Goal: Task Accomplishment & Management: Manage account settings

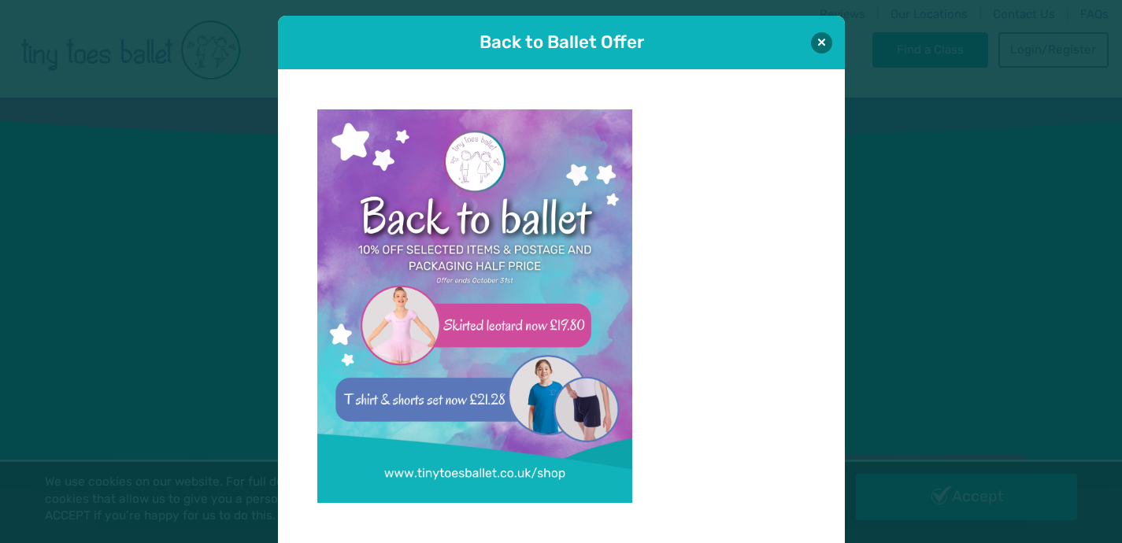
scroll to position [16, 0]
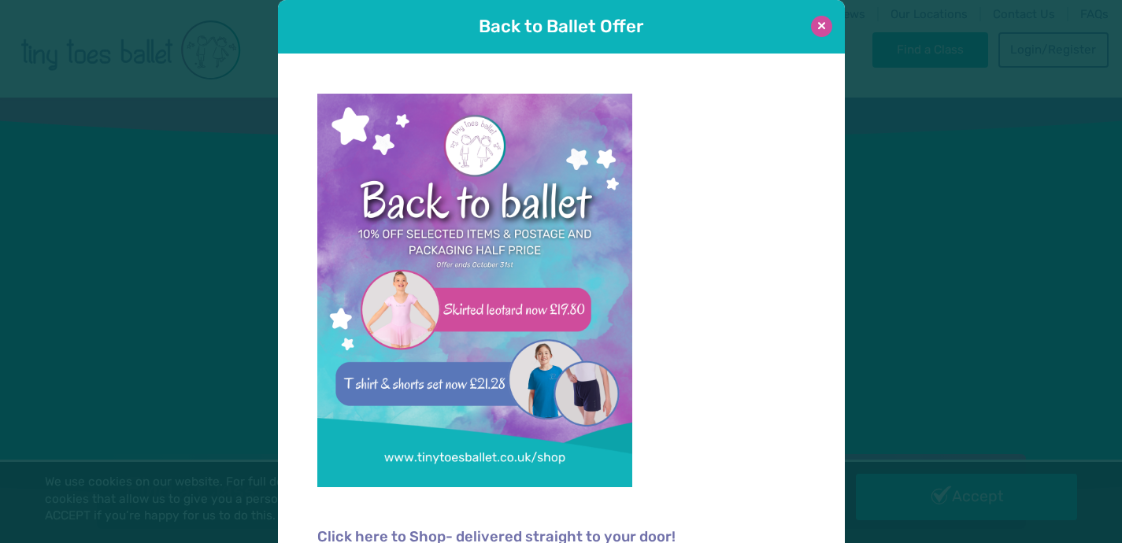
click at [825, 28] on button at bounding box center [821, 26] width 21 height 21
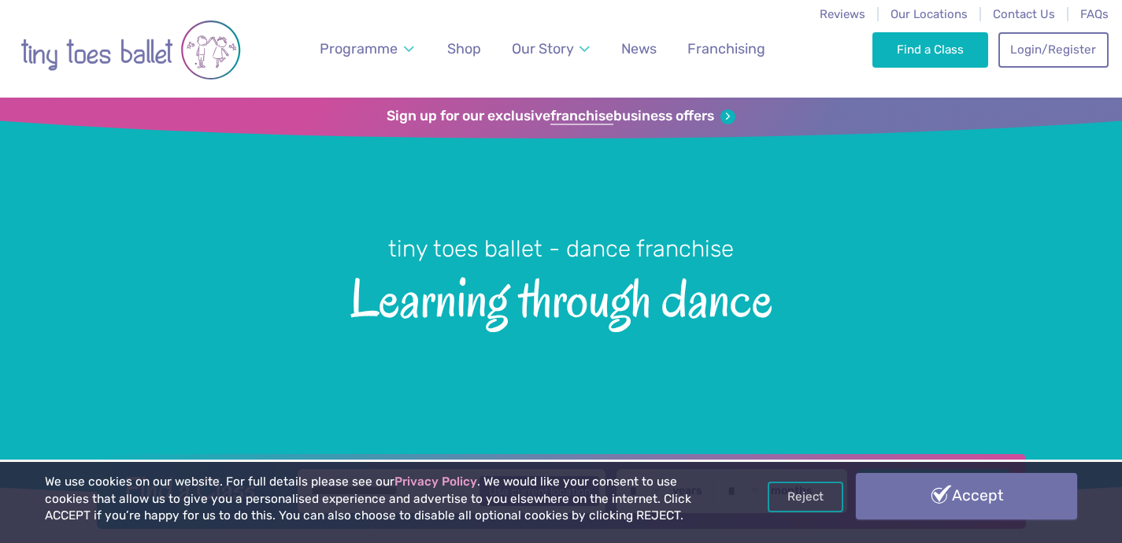
click at [908, 505] on link "Accept" at bounding box center [966, 496] width 221 height 46
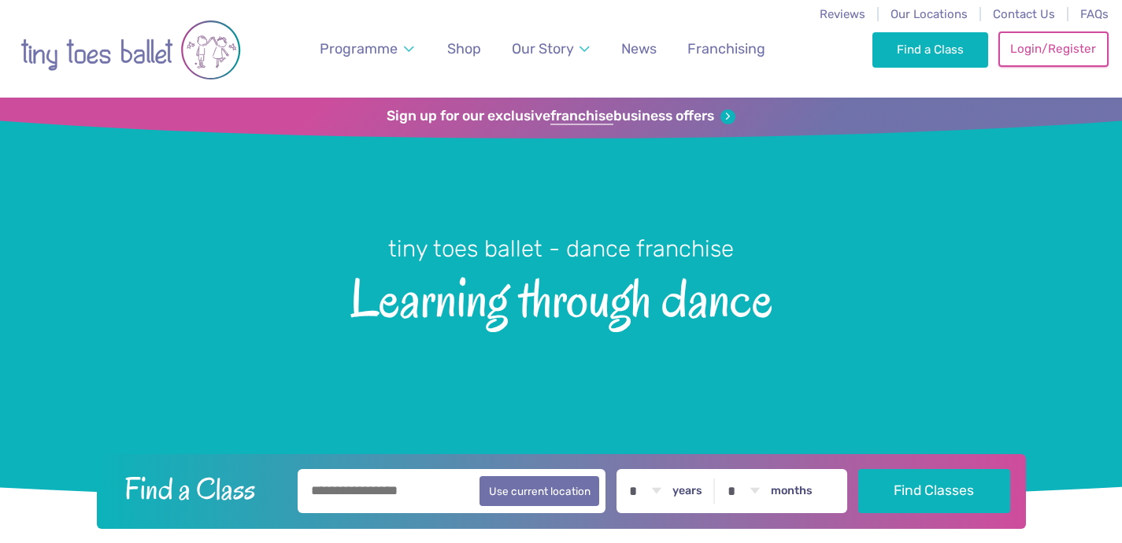
click at [1050, 41] on link "Login/Register" at bounding box center [1053, 48] width 110 height 35
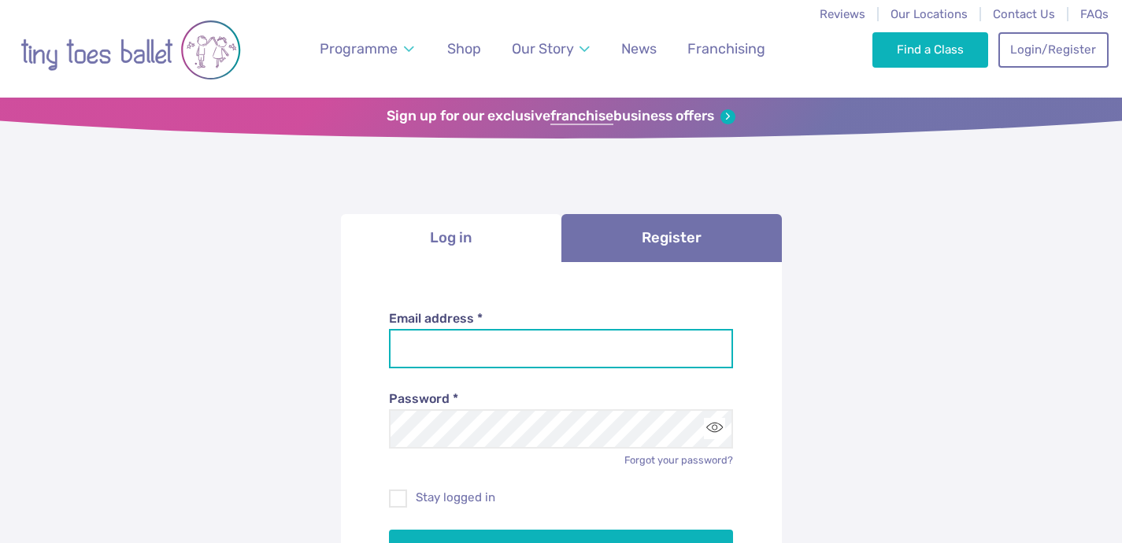
click at [497, 344] on input "Email address *" at bounding box center [561, 348] width 344 height 39
type input "**********"
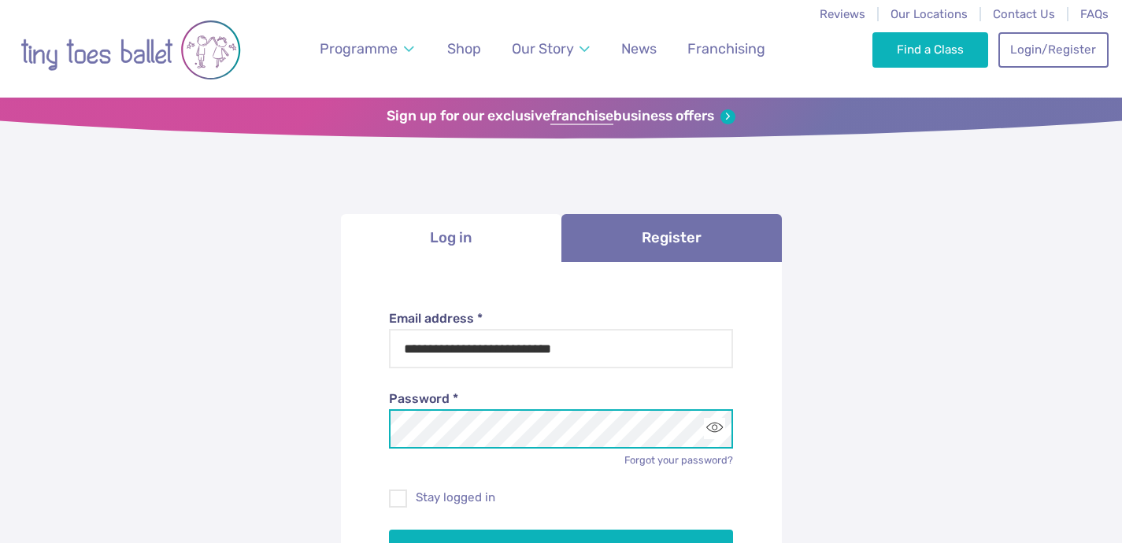
click at [389, 530] on button "Log in" at bounding box center [561, 552] width 344 height 44
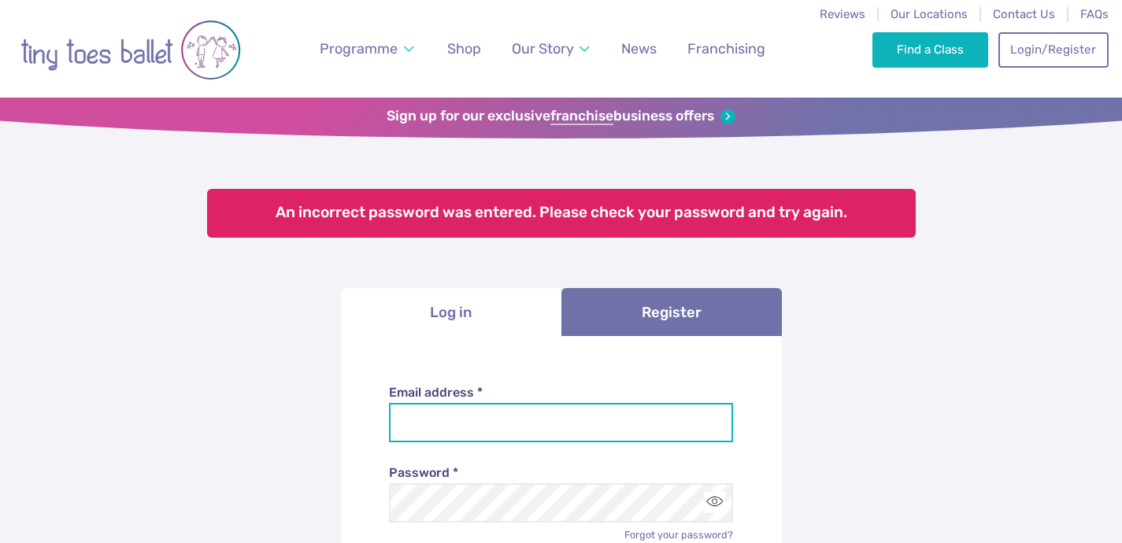
click at [498, 427] on input "Email address *" at bounding box center [561, 422] width 344 height 39
type input "**********"
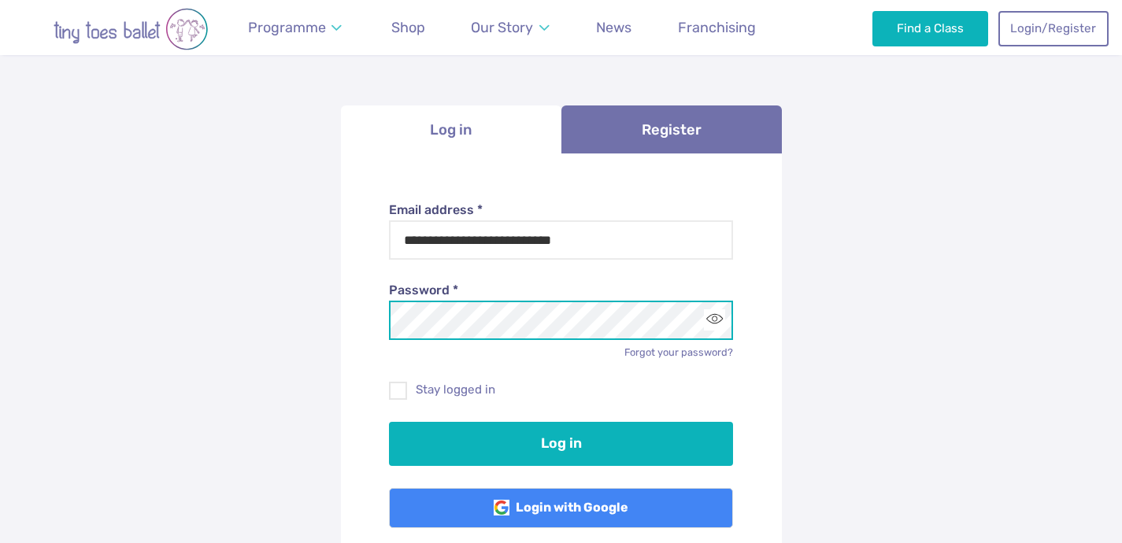
scroll to position [206, 0]
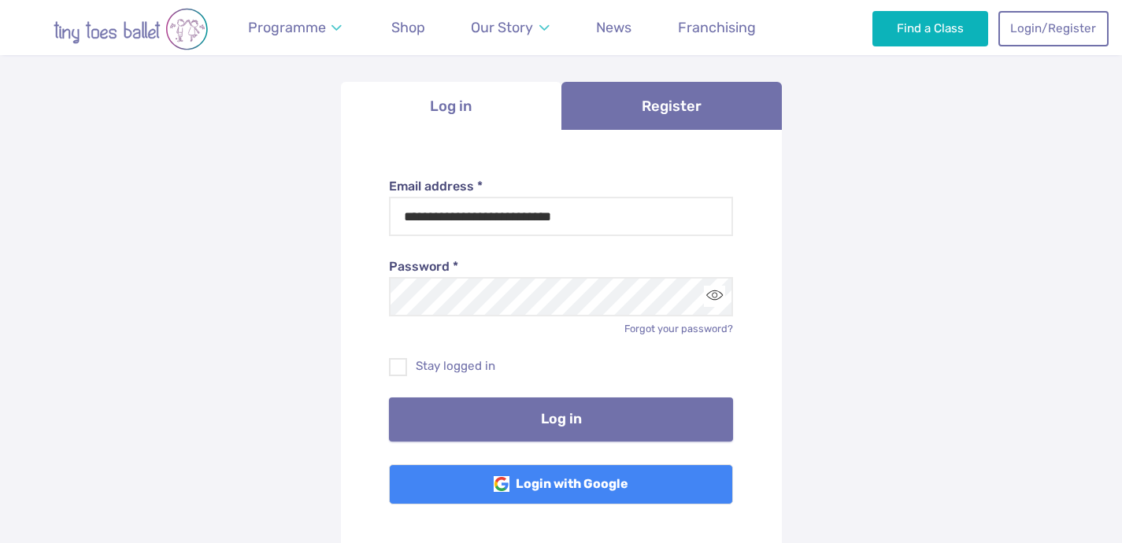
click at [523, 424] on button "Log in" at bounding box center [561, 420] width 344 height 44
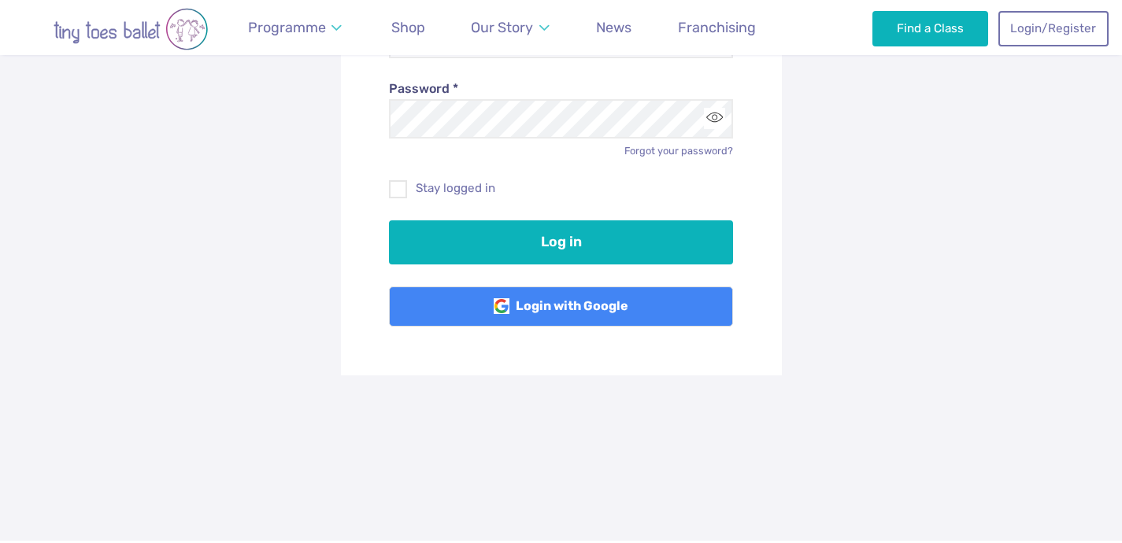
scroll to position [294, 0]
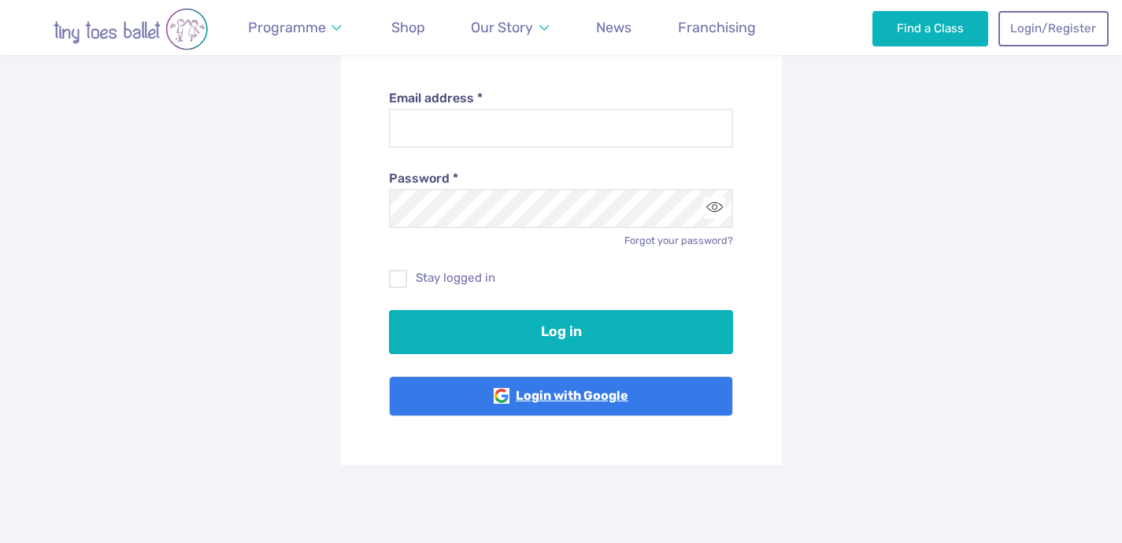
click at [524, 394] on link "Login with Google" at bounding box center [561, 396] width 344 height 41
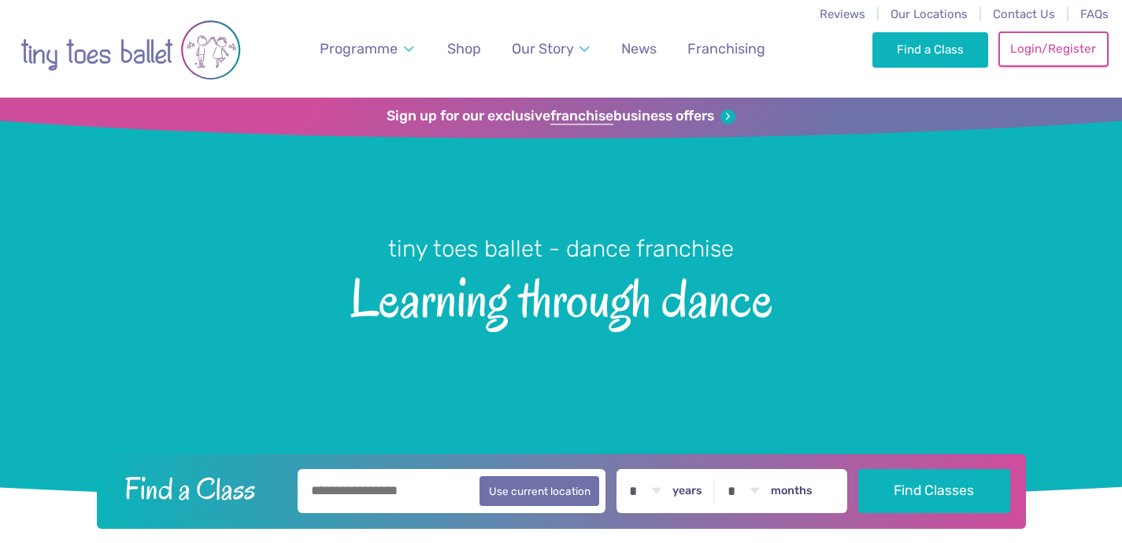
click at [1034, 50] on link "Login/Register" at bounding box center [1053, 48] width 110 height 35
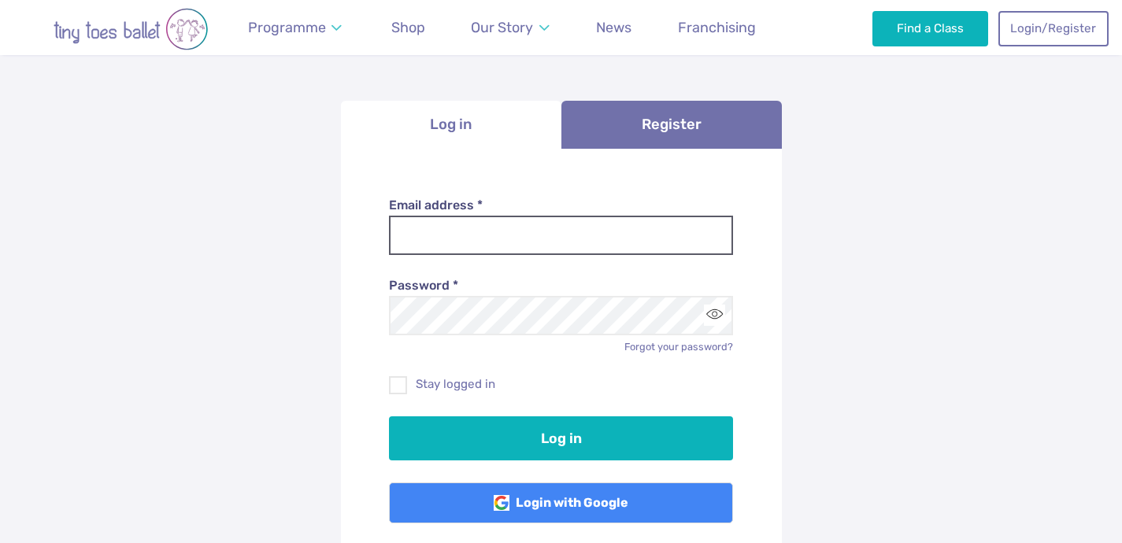
scroll to position [113, 0]
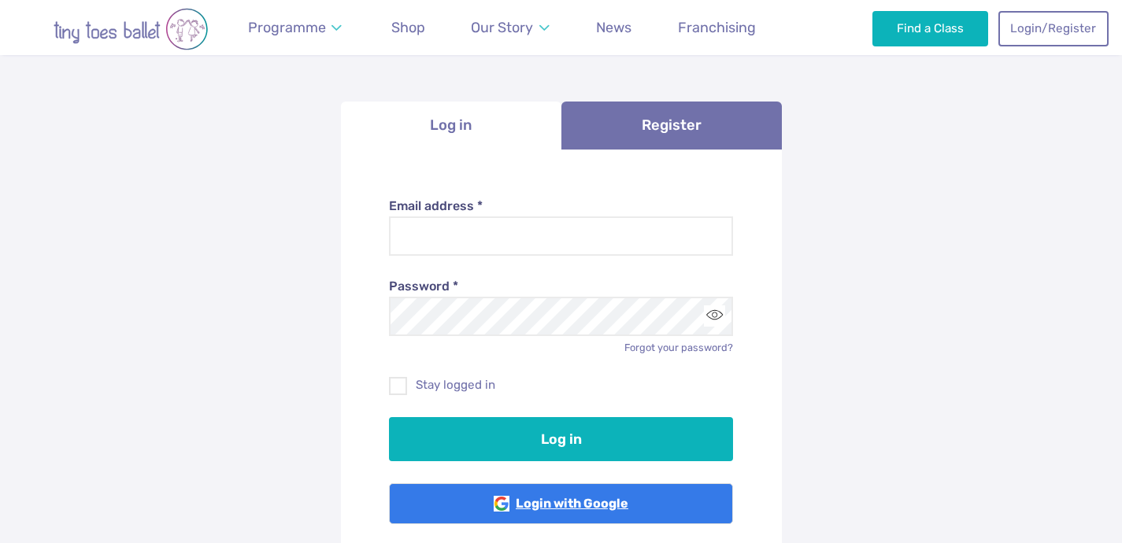
click at [558, 511] on link "Login with Google" at bounding box center [561, 503] width 344 height 41
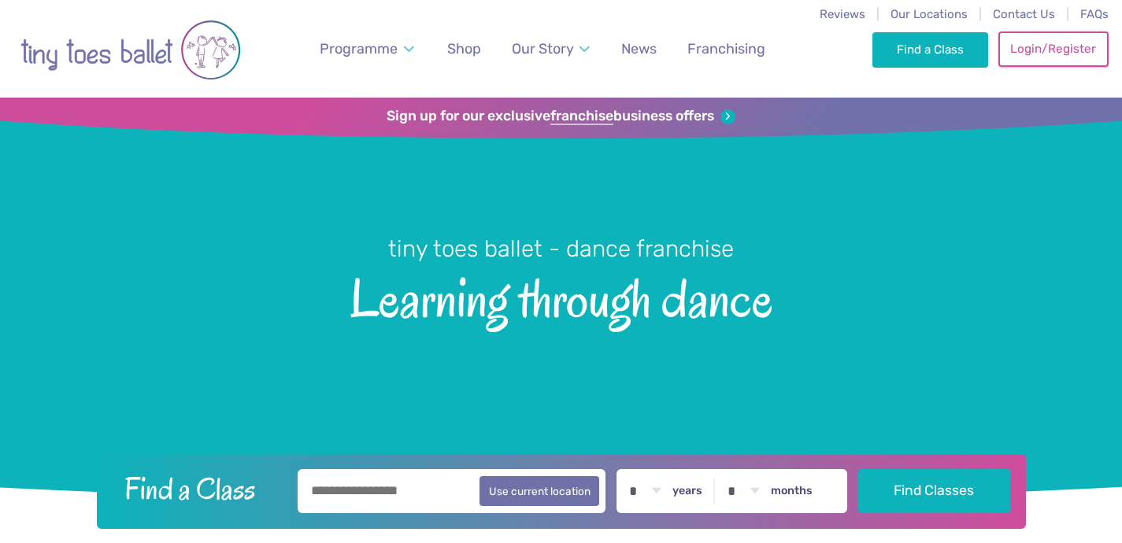
click at [1034, 57] on link "Login/Register" at bounding box center [1053, 48] width 110 height 35
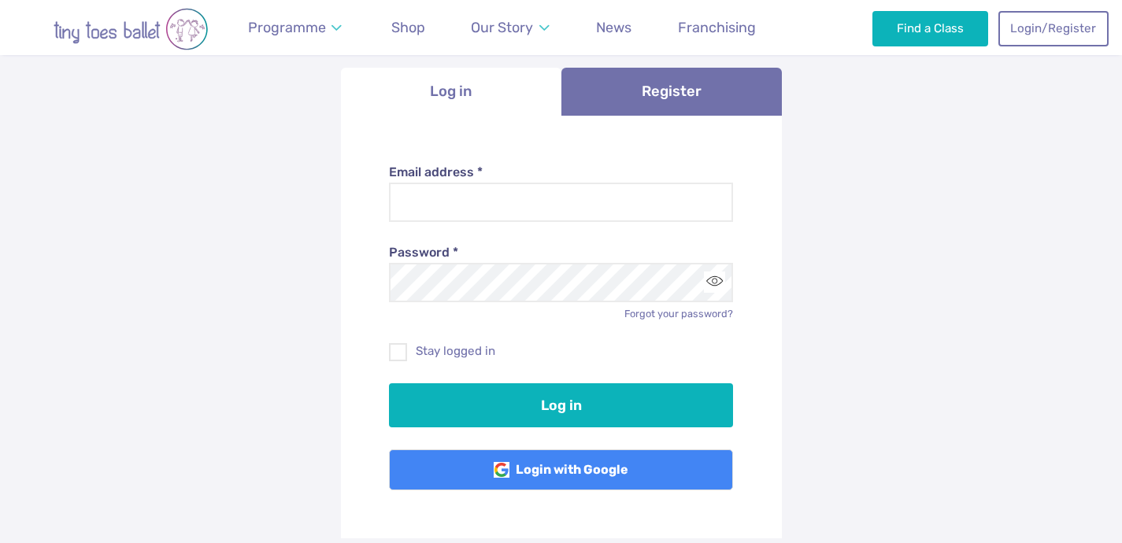
scroll to position [151, 0]
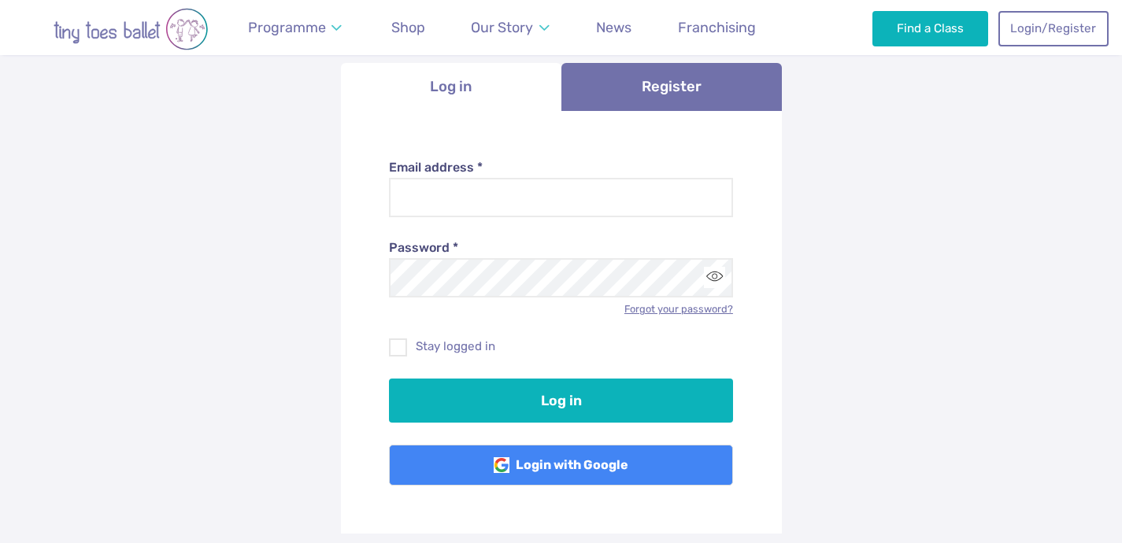
click at [668, 311] on link "Forgot your password?" at bounding box center [678, 309] width 109 height 12
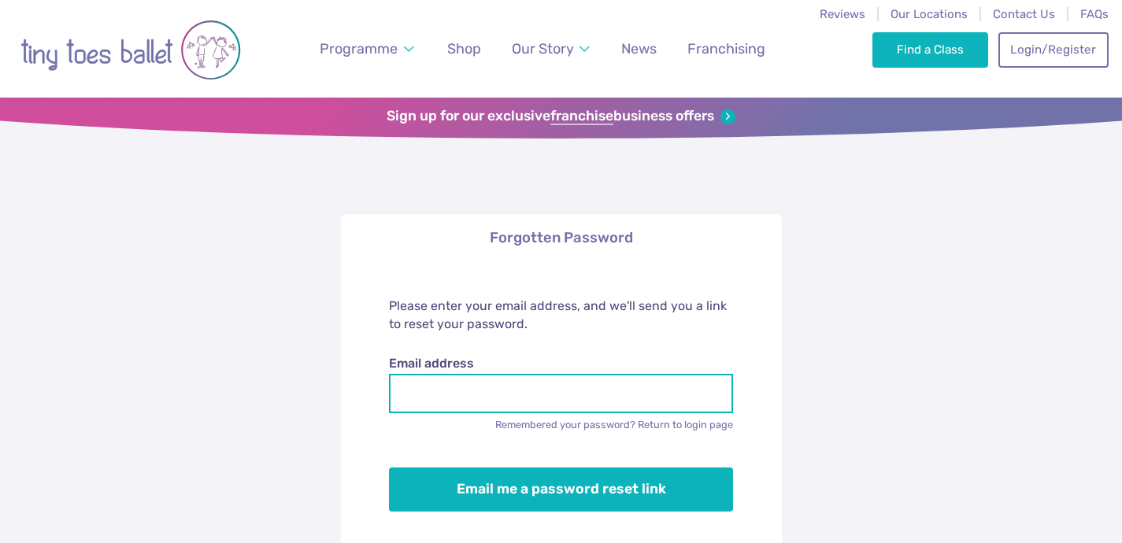
click at [599, 394] on input "Email address" at bounding box center [561, 393] width 344 height 39
type input "**********"
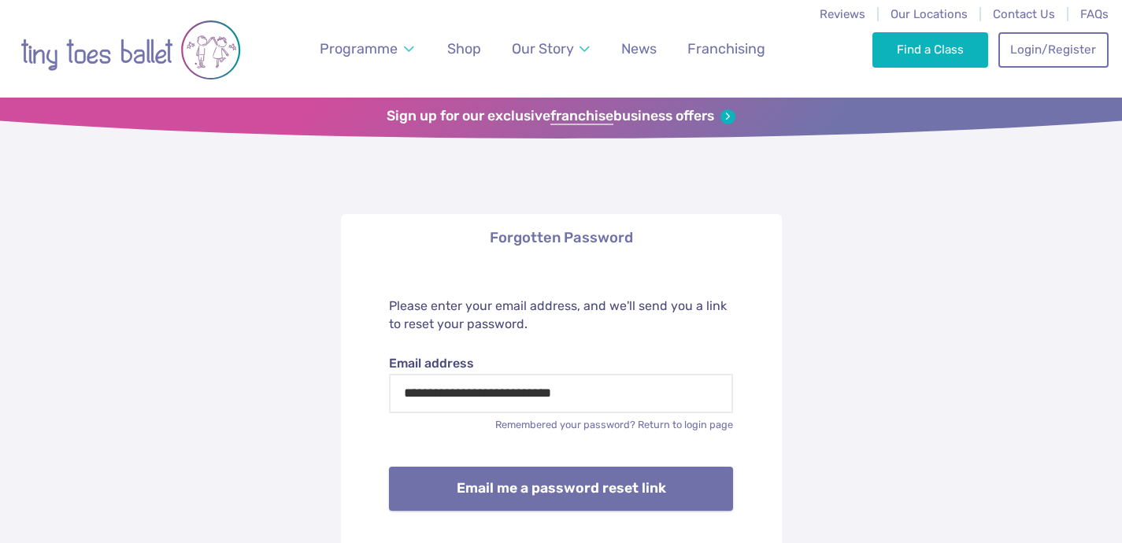
click at [576, 495] on button "Email me a password reset link" at bounding box center [561, 489] width 344 height 44
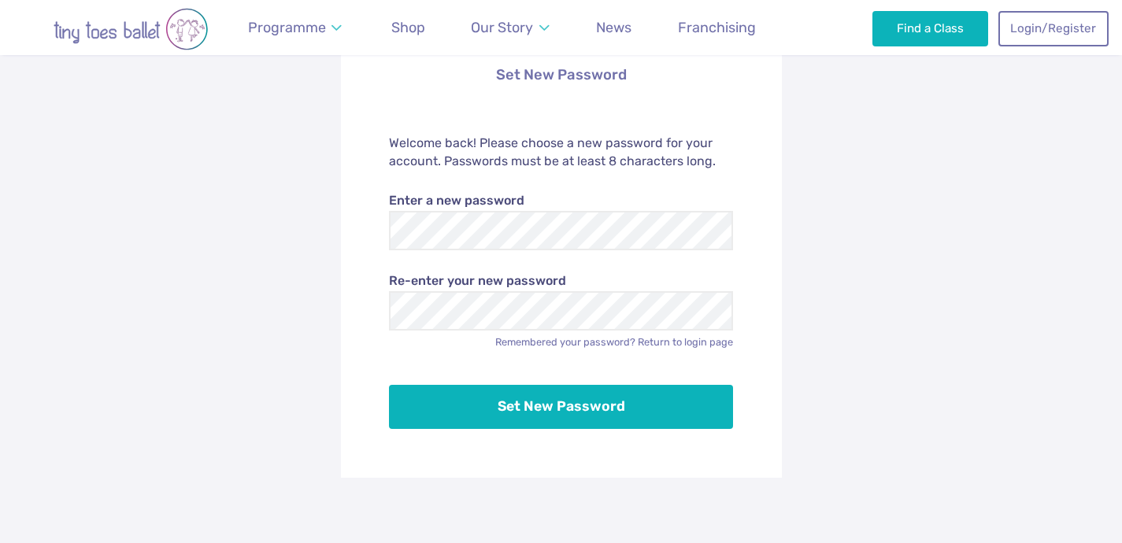
scroll to position [302, 0]
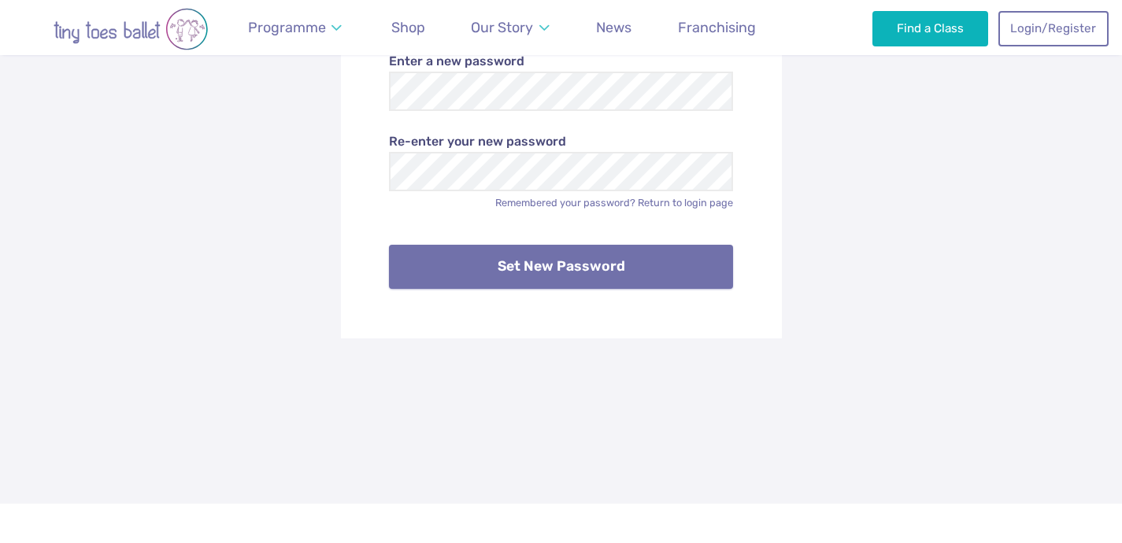
click at [609, 273] on button "Set New Password" at bounding box center [561, 267] width 344 height 44
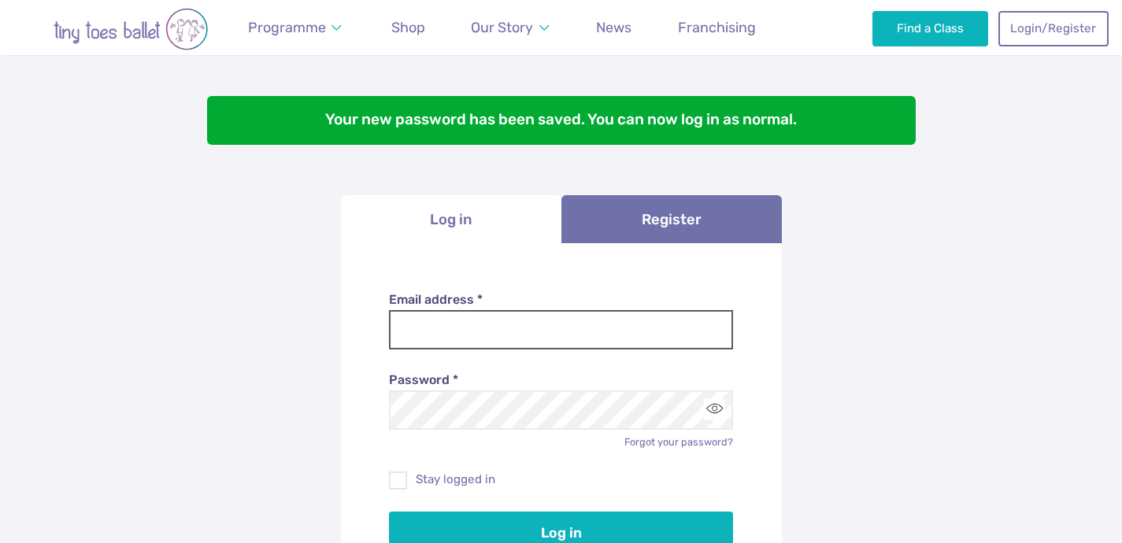
scroll to position [98, 0]
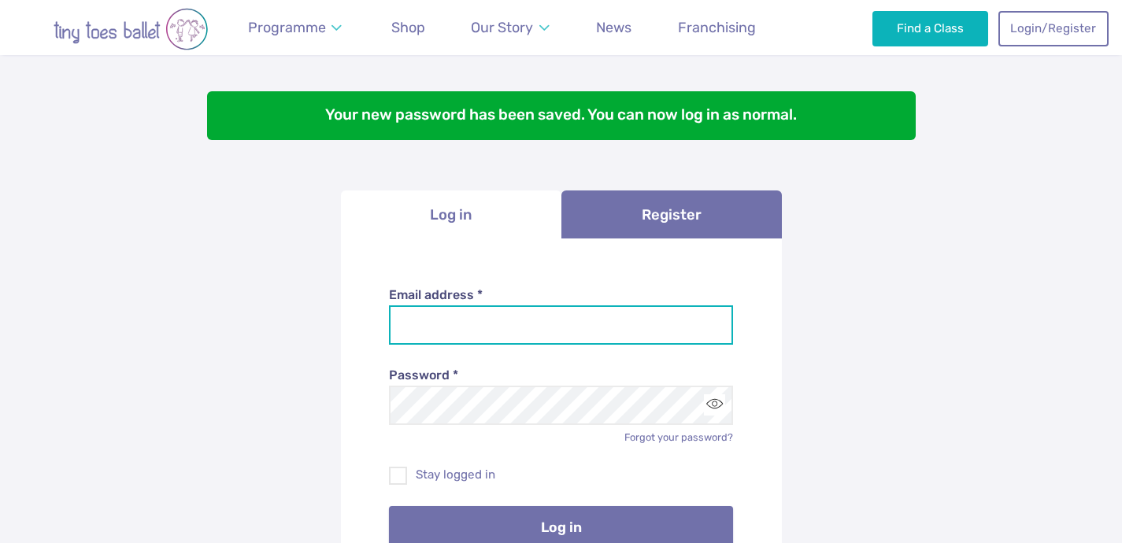
type input "**********"
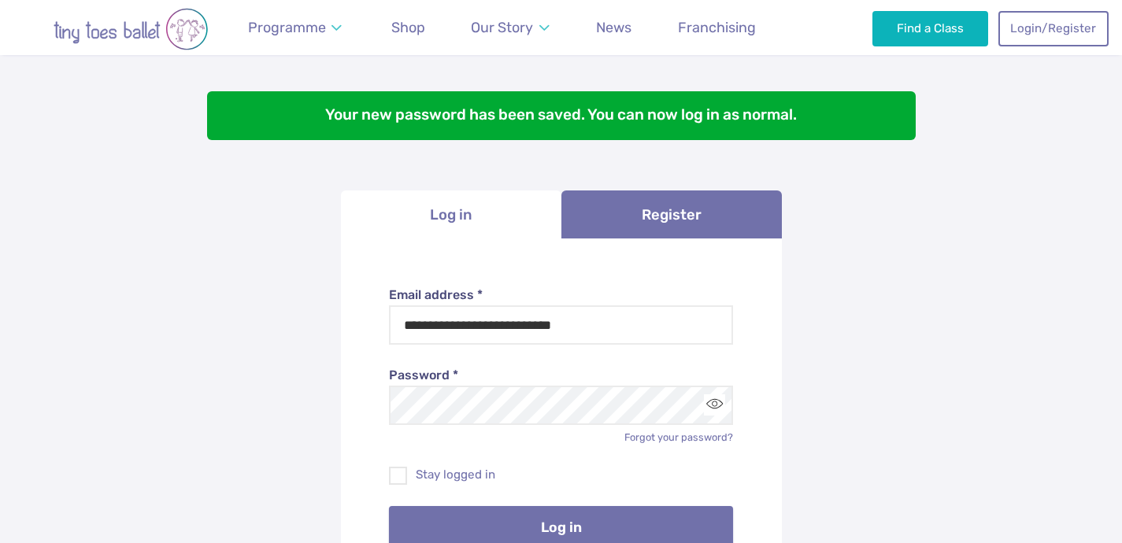
click at [573, 521] on button "Log in" at bounding box center [561, 528] width 344 height 44
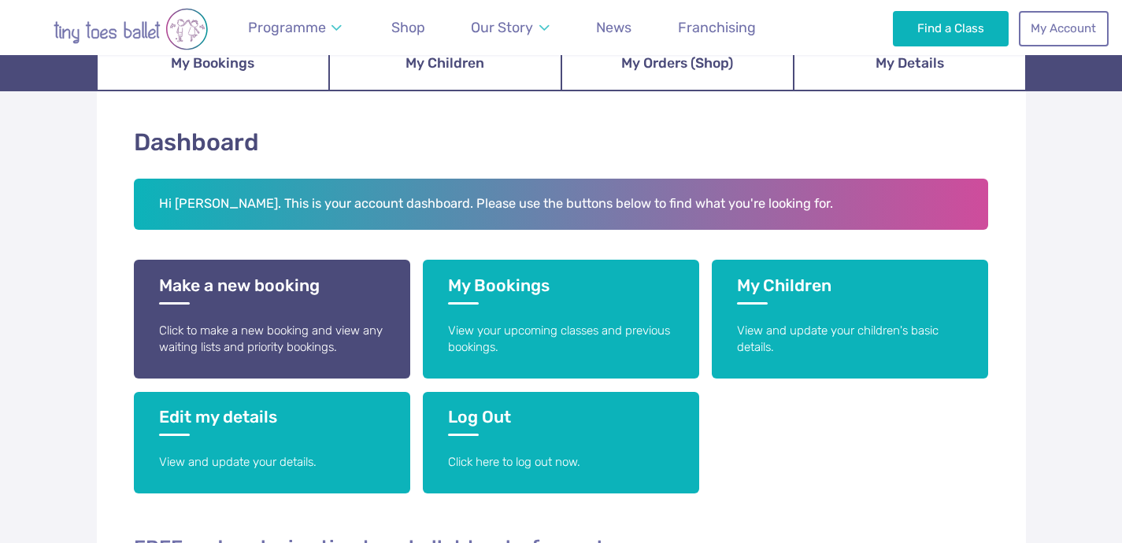
scroll to position [202, 0]
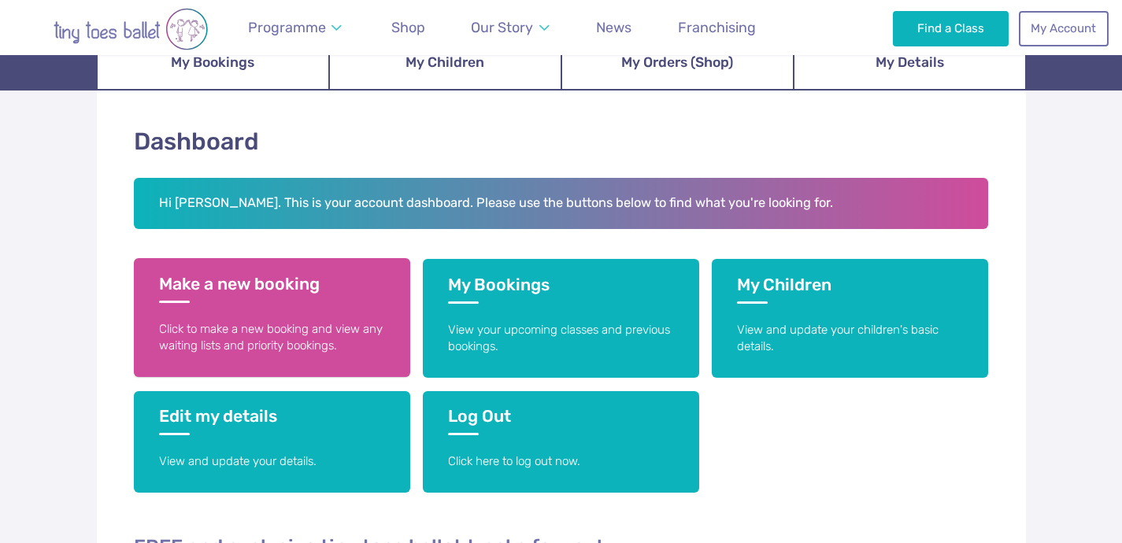
click at [276, 281] on h3 "Make a new booking" at bounding box center [272, 288] width 226 height 29
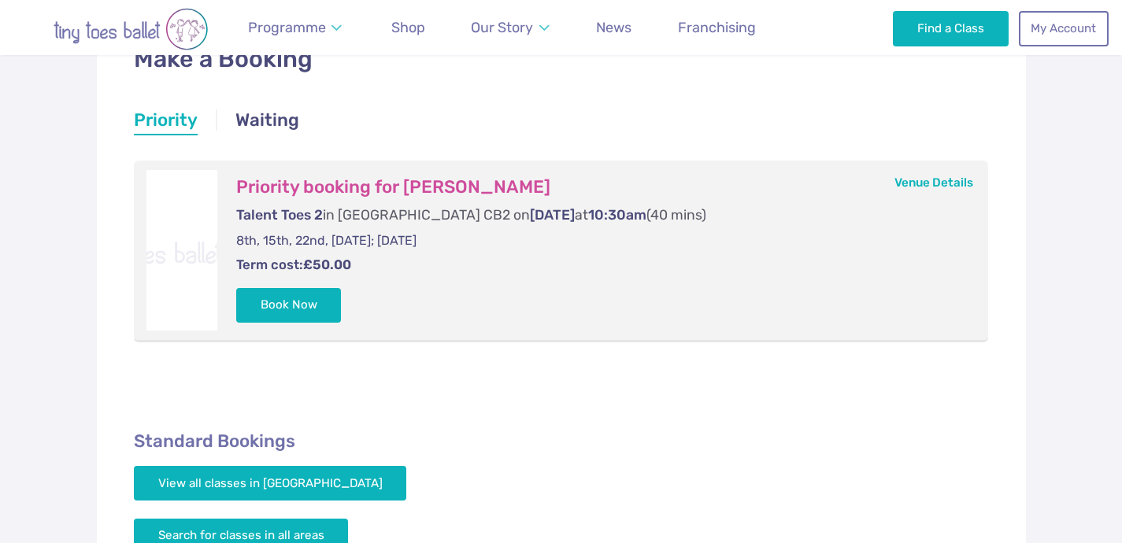
scroll to position [287, 0]
